Goal: Obtain resource: Obtain resource

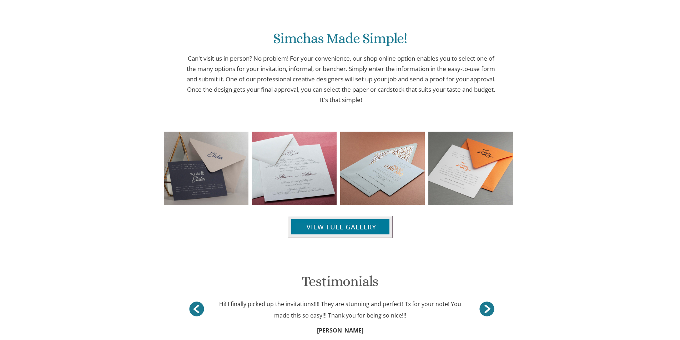
click at [435, 86] on p "Can't visit us in person? No problem! For your convenience, our shop online opt…" at bounding box center [341, 79] width 315 height 51
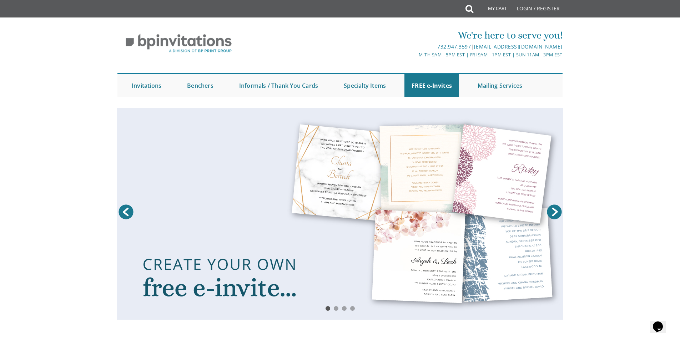
click at [240, 282] on link at bounding box center [340, 214] width 446 height 212
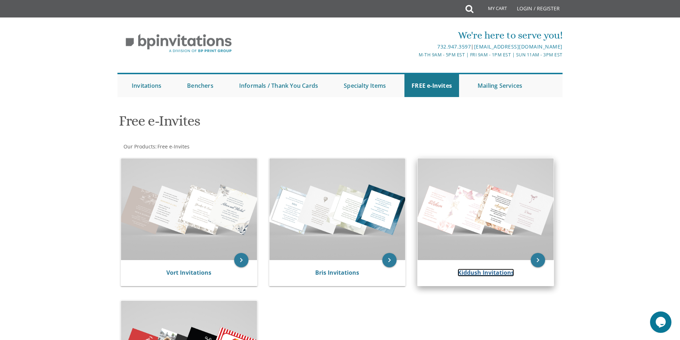
click at [501, 275] on link "Kiddush Invitations" at bounding box center [486, 273] width 56 height 8
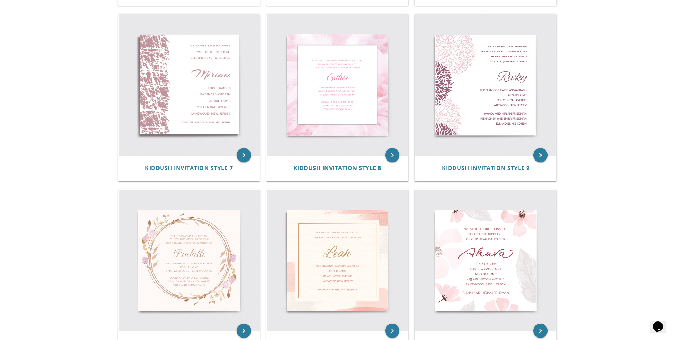
scroll to position [536, 0]
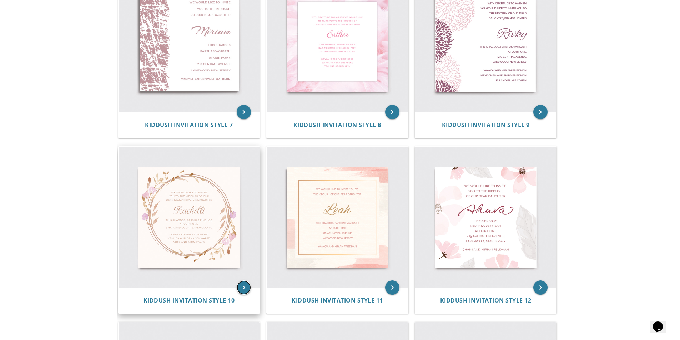
click at [241, 289] on icon "keyboard_arrow_right" at bounding box center [244, 288] width 14 height 14
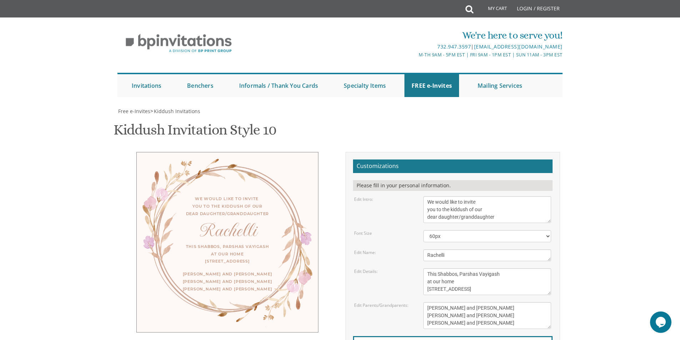
scroll to position [107, 0]
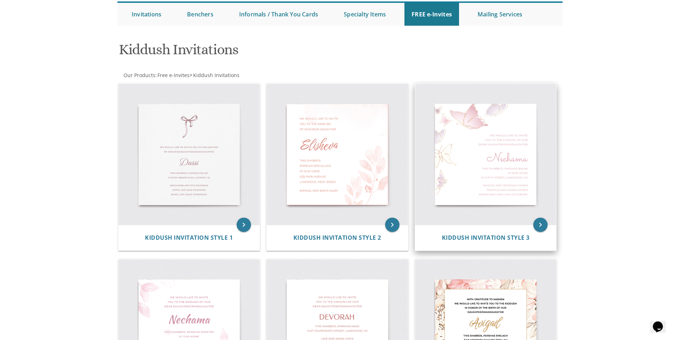
scroll to position [36, 0]
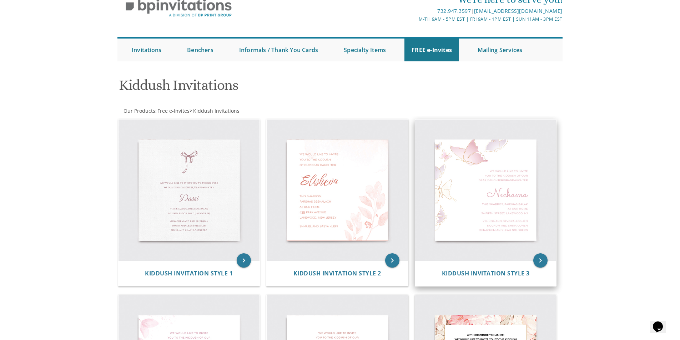
click at [506, 228] on img at bounding box center [485, 190] width 141 height 141
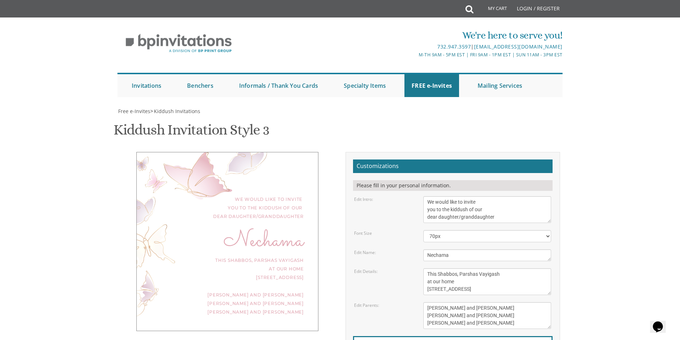
scroll to position [71, 0]
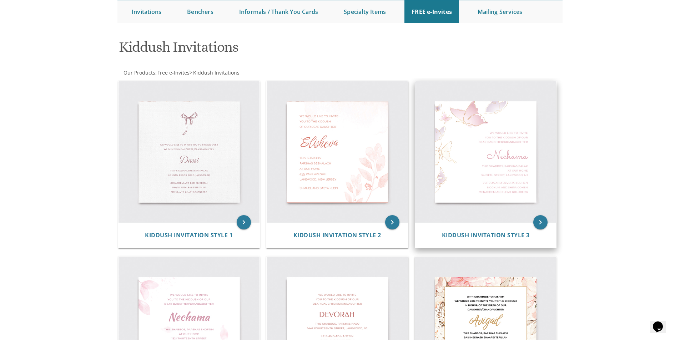
scroll to position [34, 0]
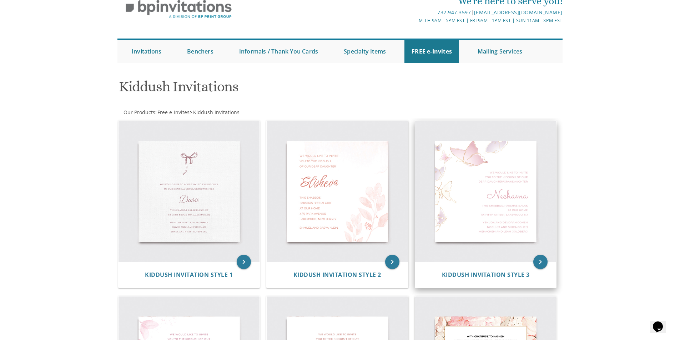
click at [501, 210] on img at bounding box center [485, 191] width 141 height 141
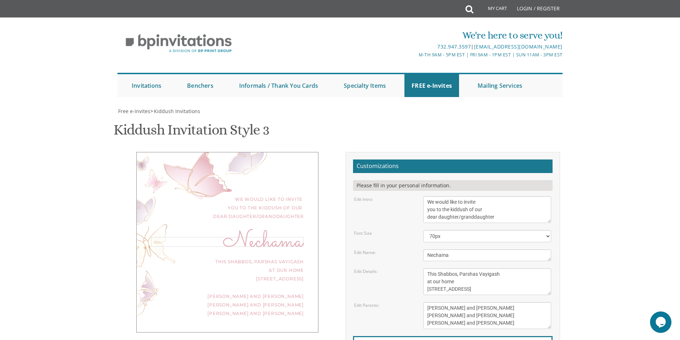
drag, startPoint x: 457, startPoint y: 256, endPoint x: 424, endPoint y: 257, distance: 33.6
click at [424, 257] on textarea "Nechama" at bounding box center [487, 256] width 128 height 12
type textarea "Chaya"
click at [466, 234] on select "40px 50px 60px 70px 80px" at bounding box center [487, 236] width 128 height 12
click at [427, 201] on textarea "We would like to invite you to the kiddush of our dear daughter/granddaughter" at bounding box center [487, 209] width 128 height 27
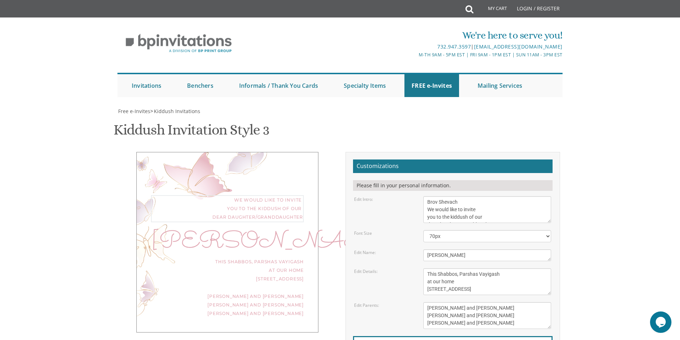
click at [469, 200] on textarea "We would like to invite you to the kiddush of our dear daughter/granddaughter" at bounding box center [487, 209] width 128 height 27
drag, startPoint x: 469, startPoint y: 203, endPoint x: 427, endPoint y: 203, distance: 42.1
click at [427, 203] on textarea "We would like to invite you to the kiddush of our dear daughter/granddaughter" at bounding box center [487, 209] width 128 height 27
type textarea "With much We would like to invite you to the kiddush of our dear daughter/grand…"
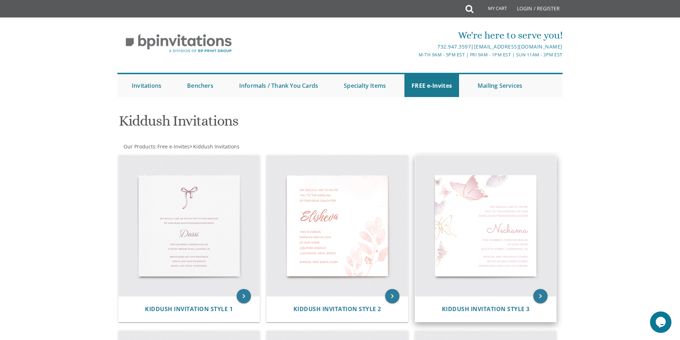
click at [458, 207] on img at bounding box center [485, 225] width 141 height 141
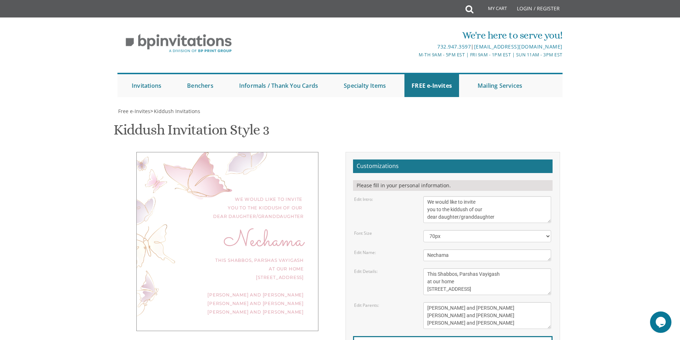
click at [430, 202] on textarea "We would like to invite you to the kiddush of our dear daughter/granddaughter" at bounding box center [487, 209] width 128 height 27
type textarea "With Gratitude to Hashem We would like to invite you to the kiddush of our dear…"
click at [471, 241] on select "40px 50px 60px 70px 80px" at bounding box center [487, 236] width 128 height 12
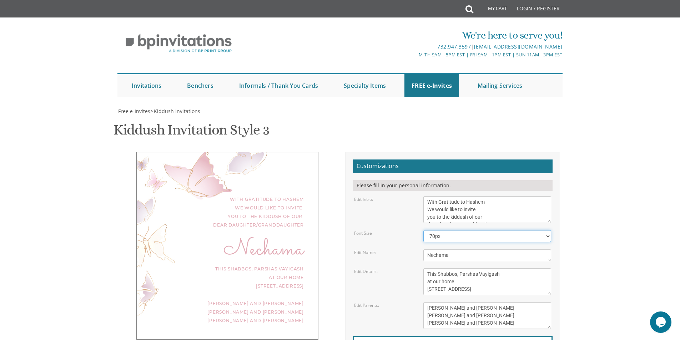
select select "80px"
click at [423, 230] on select "40px 50px 60px 70px 80px" at bounding box center [487, 236] width 128 height 12
drag, startPoint x: 457, startPoint y: 256, endPoint x: 413, endPoint y: 251, distance: 45.0
click at [413, 251] on div "Edit Name: [GEOGRAPHIC_DATA]" at bounding box center [453, 256] width 208 height 12
click at [411, 288] on div "Edit Details: This Shabbos, [GEOGRAPHIC_DATA] at our home [STREET_ADDRESS]" at bounding box center [453, 282] width 208 height 27
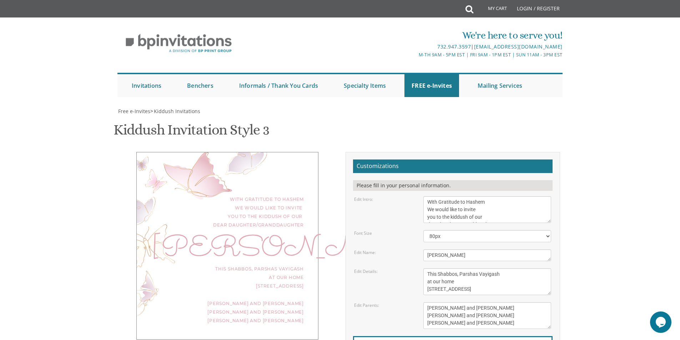
click at [448, 255] on textarea "Nechama" at bounding box center [487, 256] width 128 height 12
click at [396, 282] on div "Edit Details: This Shabbos, [GEOGRAPHIC_DATA] at our home [STREET_ADDRESS]" at bounding box center [453, 282] width 208 height 27
click at [468, 256] on textarea "Nechama" at bounding box center [487, 256] width 128 height 12
type textarea "[PERSON_NAME]"
click at [483, 278] on textarea "This Shabbos, Parshas Vayigash at our home [STREET_ADDRESS]" at bounding box center [487, 282] width 128 height 27
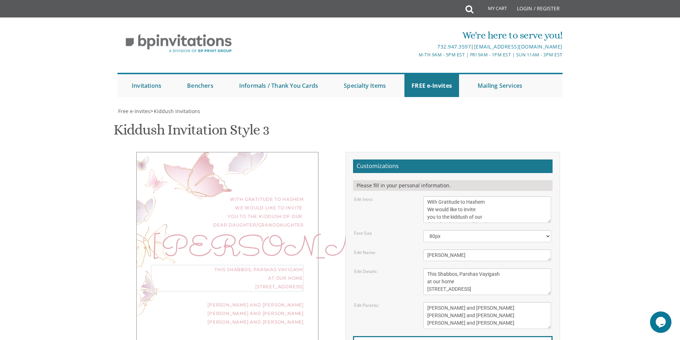
drag, startPoint x: 506, startPoint y: 276, endPoint x: 478, endPoint y: 274, distance: 27.9
click at [478, 274] on textarea "This Shabbos, Parshas Vayigash at our home [STREET_ADDRESS]" at bounding box center [487, 282] width 128 height 27
drag, startPoint x: 517, startPoint y: 287, endPoint x: 417, endPoint y: 287, distance: 99.6
click at [417, 287] on div "Edit Details: This Shabbos, Parshas Vayigash at our home 120 Central Avenue, La…" at bounding box center [453, 282] width 208 height 27
drag, startPoint x: 507, startPoint y: 275, endPoint x: 478, endPoint y: 276, distance: 28.9
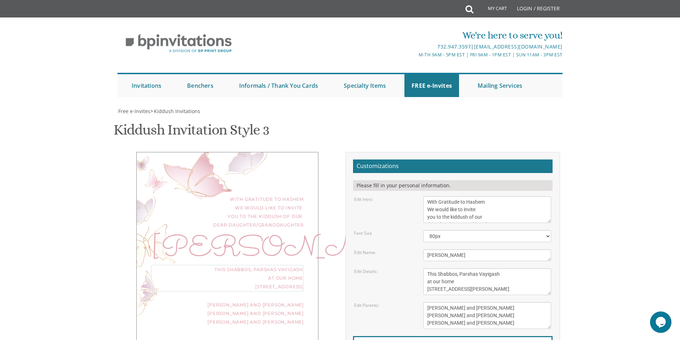
click at [478, 276] on textarea "This Shabbos, Parshas Vayigash at our home 120 Central Avenue, Lakewood, NJ" at bounding box center [487, 282] width 128 height 27
click at [524, 282] on textarea "This Shabbos, Parshas Vayigash at our home 120 Central Avenue, Lakewood, NJ" at bounding box center [487, 282] width 128 height 27
type textarea "This Shabbos, Parshas Ki Setzei at our home 11 Silversmith Ct, Howell NJ"
drag, startPoint x: 483, startPoint y: 218, endPoint x: 426, endPoint y: 200, distance: 60.6
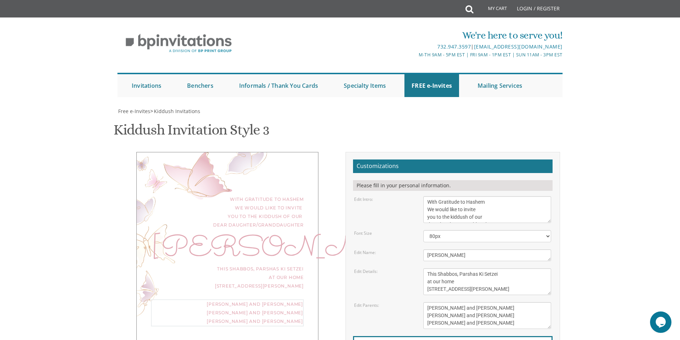
click at [426, 302] on textarea "Yaakov and Miriam Friedman Menachem and Shira Friedman Eli and Blimie Cohen" at bounding box center [487, 315] width 128 height 27
type textarea "Boruch and Rochel Blachorsky Pinchas and Miri Blachorsky Zvi Yehuda and Devorie…"
type input "rochelbrealtor@gmail.com"
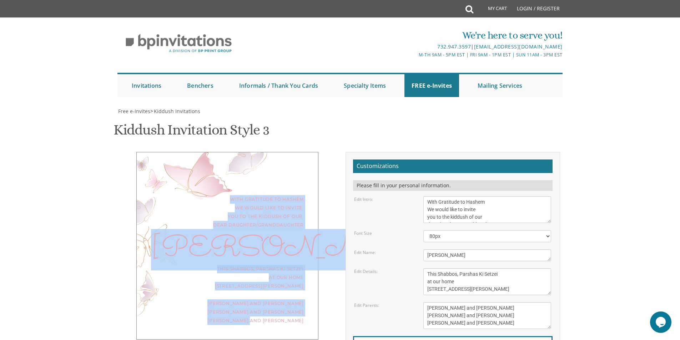
drag, startPoint x: 118, startPoint y: 107, endPoint x: 262, endPoint y: 332, distance: 266.5
click at [261, 328] on div "Free e-Invites > Kiddush Invitations Kiddush Invitation Style 3 SKU: kiddush3 W…" at bounding box center [339, 280] width 445 height 345
click at [262, 332] on div "With Gratitude to Hashem We would like to invite you to the kiddush of our dear…" at bounding box center [340, 278] width 451 height 253
